Goal: Task Accomplishment & Management: Manage account settings

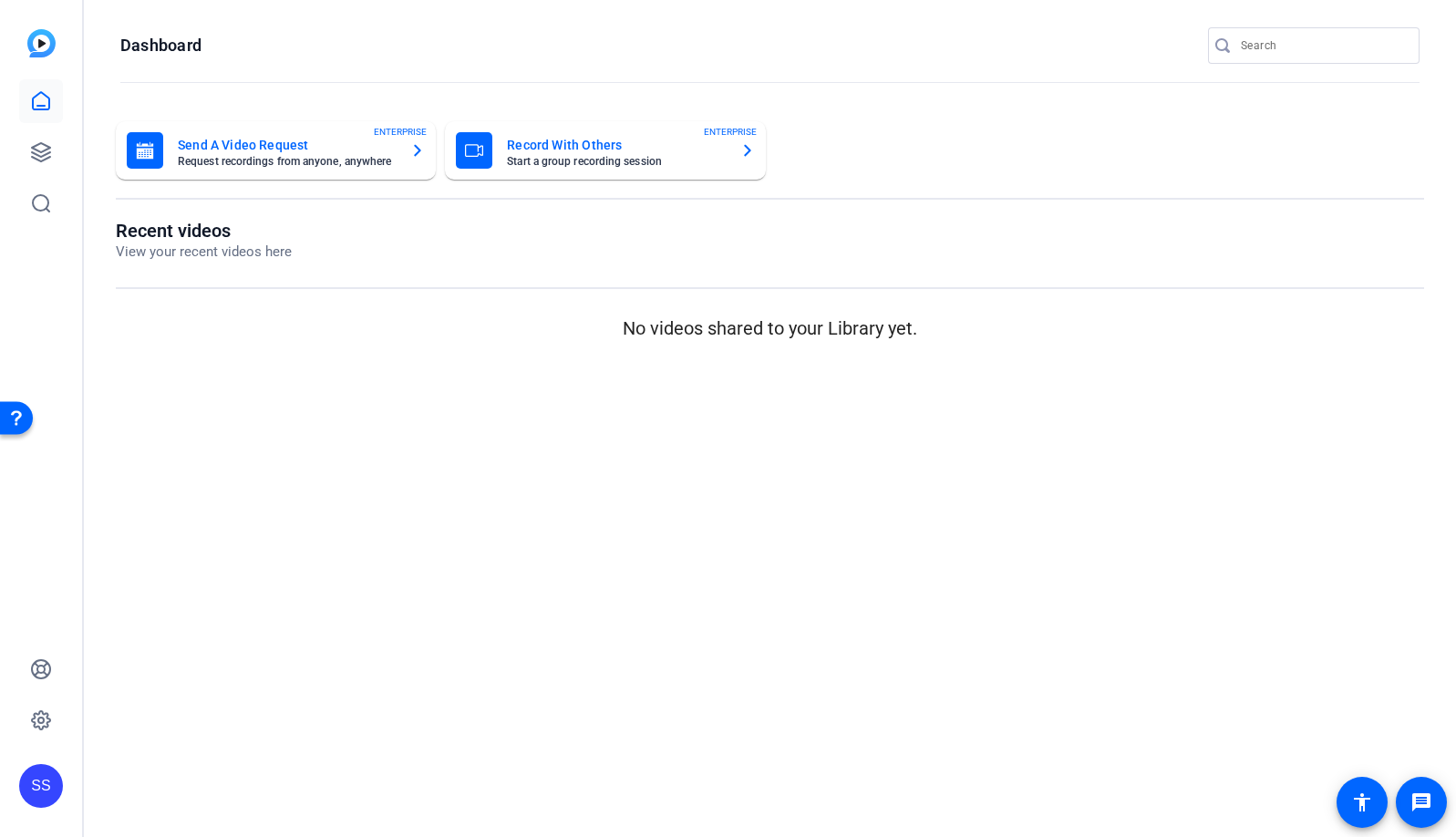
click at [30, 794] on div "SS" at bounding box center [41, 787] width 44 height 44
click at [253, 763] on span at bounding box center [242, 760] width 44 height 44
